Goal: Task Accomplishment & Management: Manage account settings

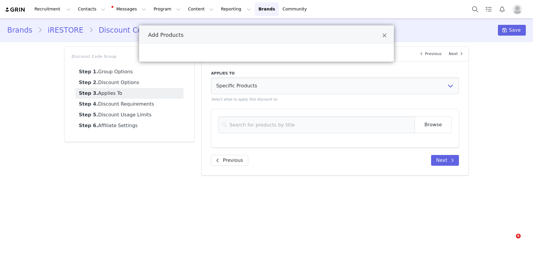
select select "specific_products"
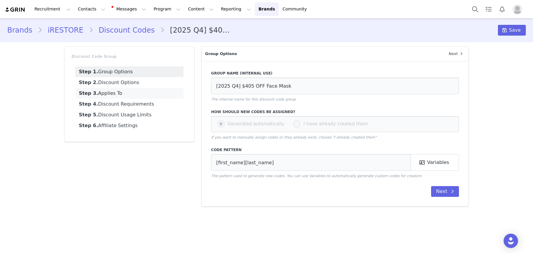
click at [111, 92] on link "Step 3. Applies To" at bounding box center [129, 93] width 108 height 11
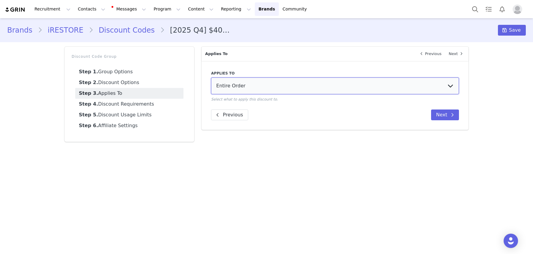
click at [246, 90] on select "Entire Order Specific Collections Specific Products" at bounding box center [335, 86] width 248 height 17
select select "specific_products"
click at [211, 78] on select "Entire Order Specific Collections Specific Products" at bounding box center [335, 86] width 248 height 17
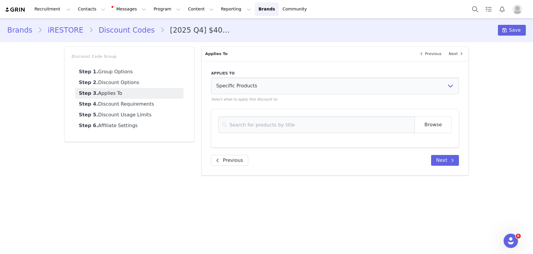
click at [241, 115] on div "Browse Add Products" at bounding box center [335, 128] width 248 height 38
click at [241, 125] on input at bounding box center [316, 125] width 196 height 17
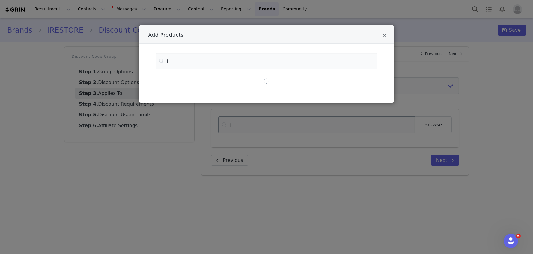
type input "il"
type input "ill"
type input "illu"
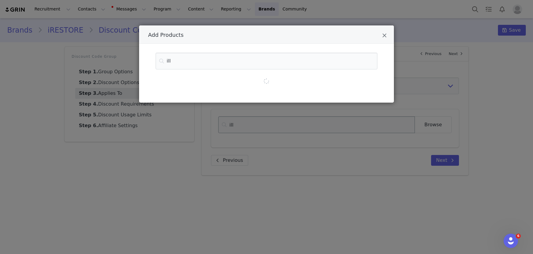
type input "illu"
type input "illum"
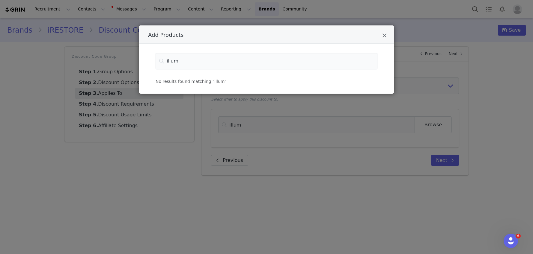
type input "illum"
click at [453, 39] on div "Add Products illum No results found matching "illum"" at bounding box center [266, 127] width 533 height 254
